Goal: Find specific page/section: Find specific page/section

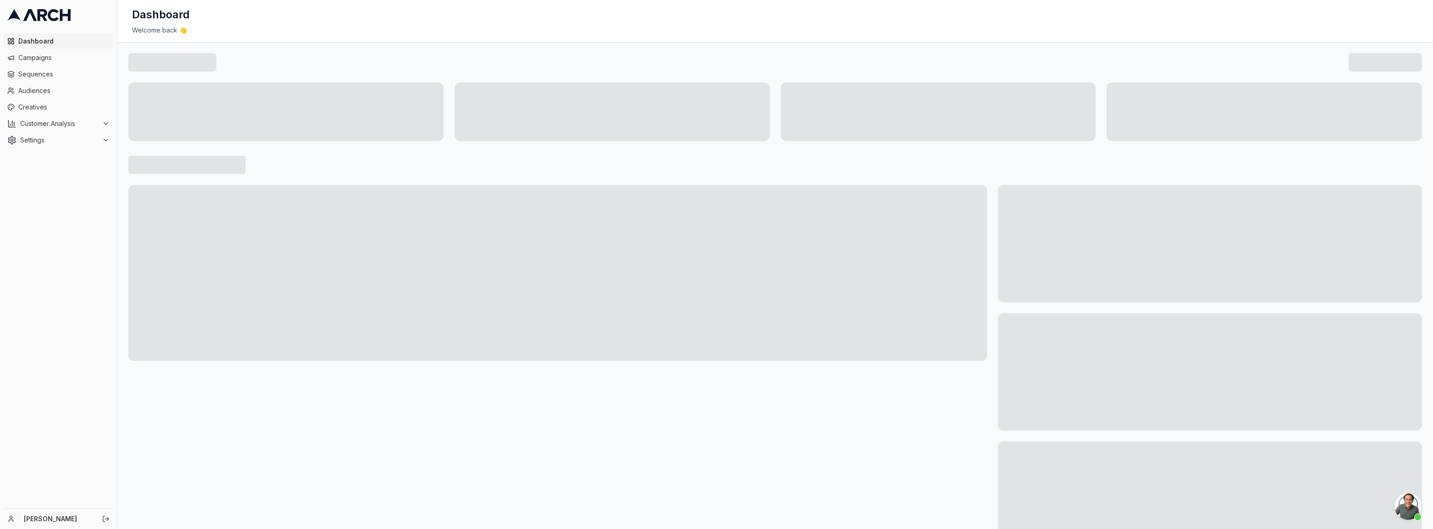
scroll to position [608, 0]
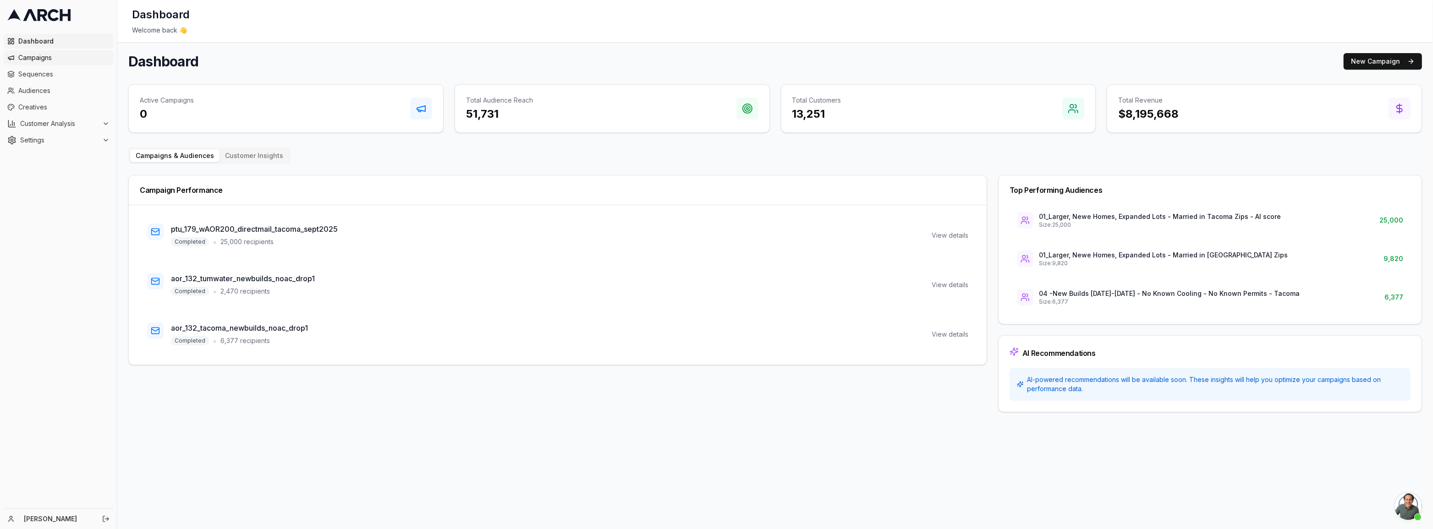
click at [34, 51] on link "Campaigns" at bounding box center [59, 57] width 110 height 15
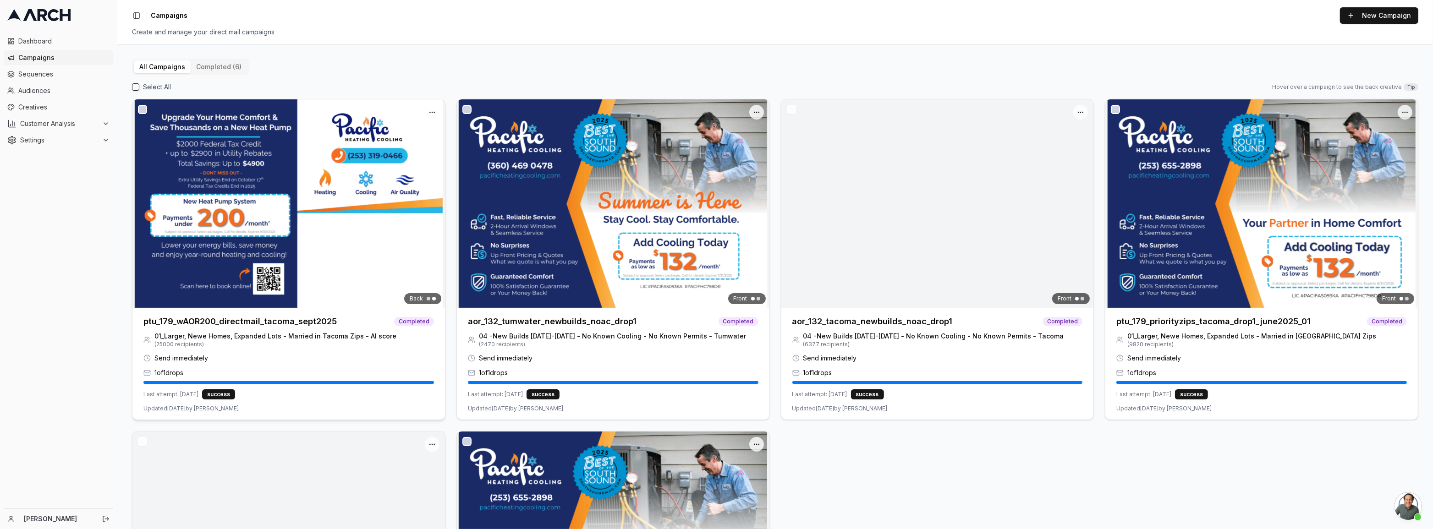
scroll to position [608, 0]
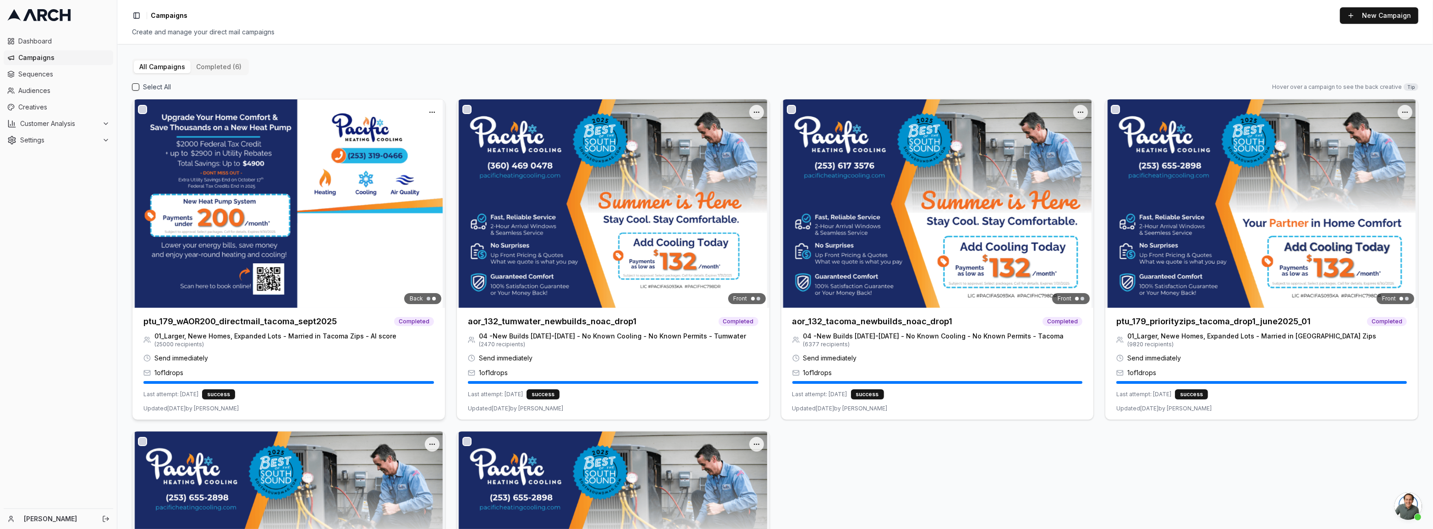
click at [316, 192] on img at bounding box center [288, 203] width 313 height 209
